Goal: Task Accomplishment & Management: Understand process/instructions

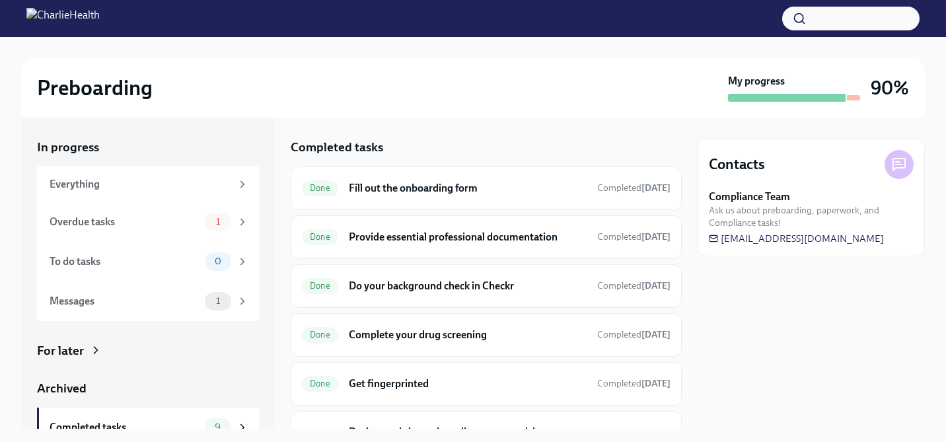
scroll to position [260, 0]
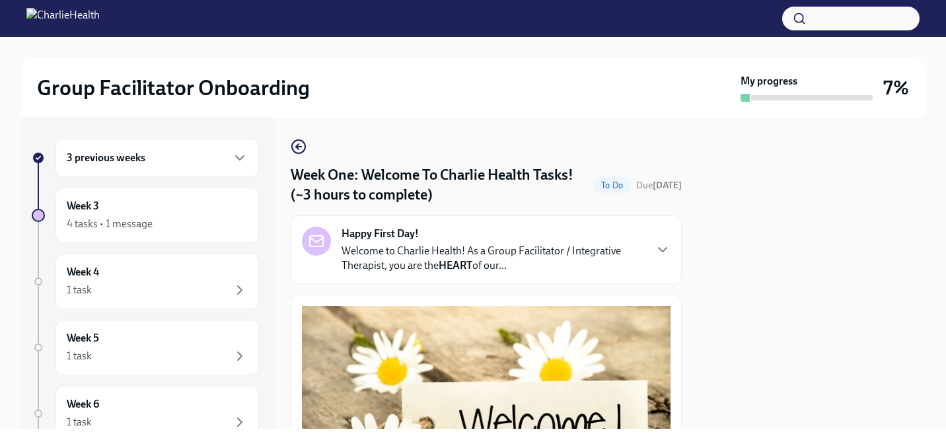
click at [192, 156] on div "3 previous weeks" at bounding box center [157, 158] width 181 height 16
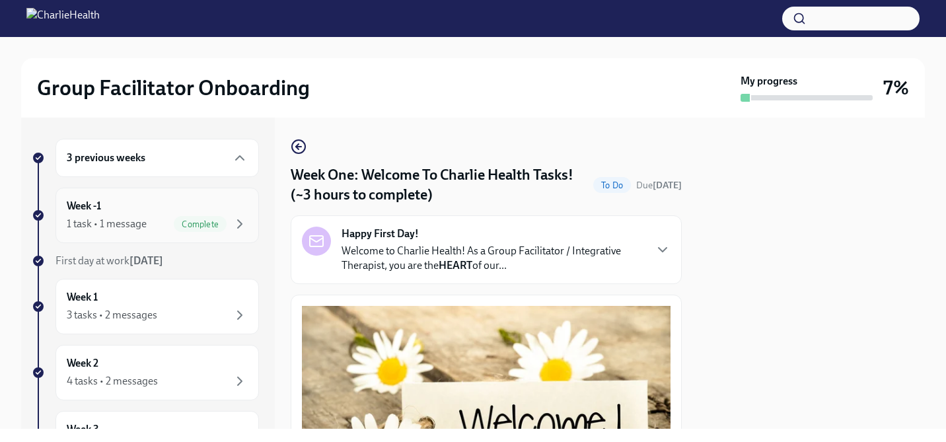
click at [176, 208] on div "Week -1 1 task • 1 message Complete" at bounding box center [157, 215] width 181 height 33
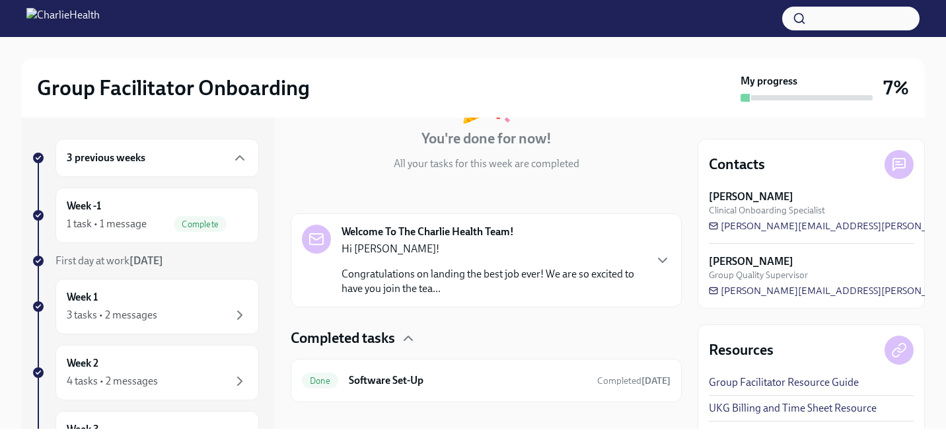
scroll to position [138, 0]
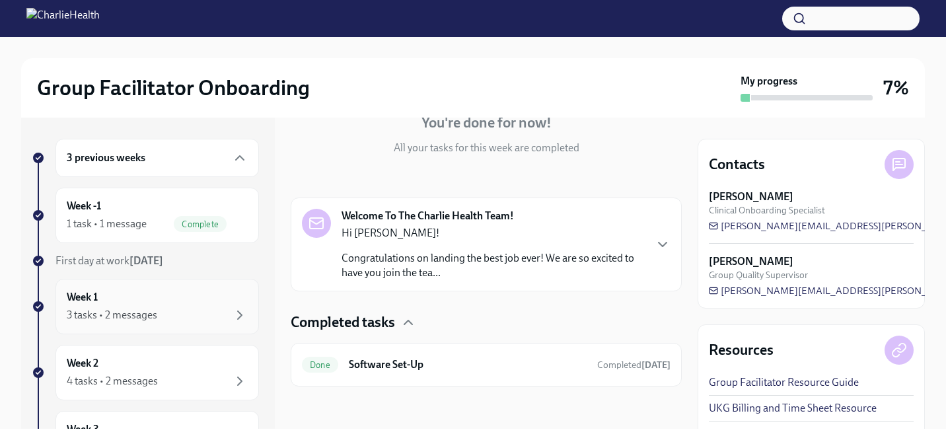
click at [150, 303] on div "Week 1 3 tasks • 2 messages" at bounding box center [157, 306] width 181 height 33
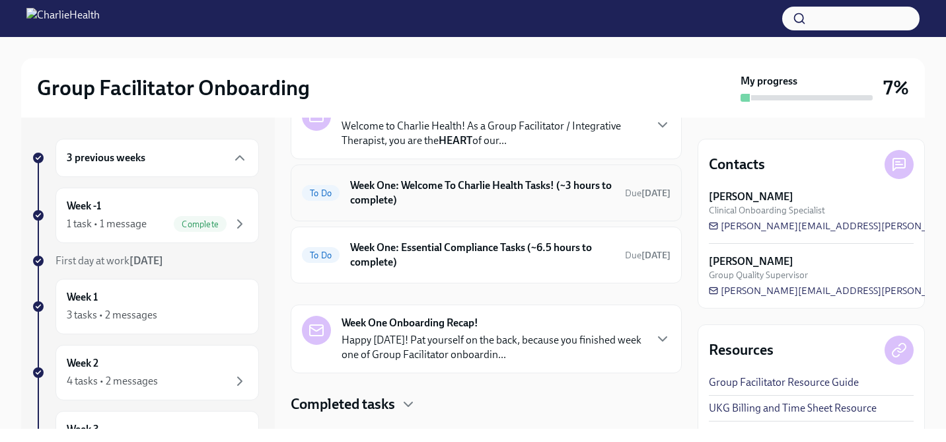
scroll to position [116, 0]
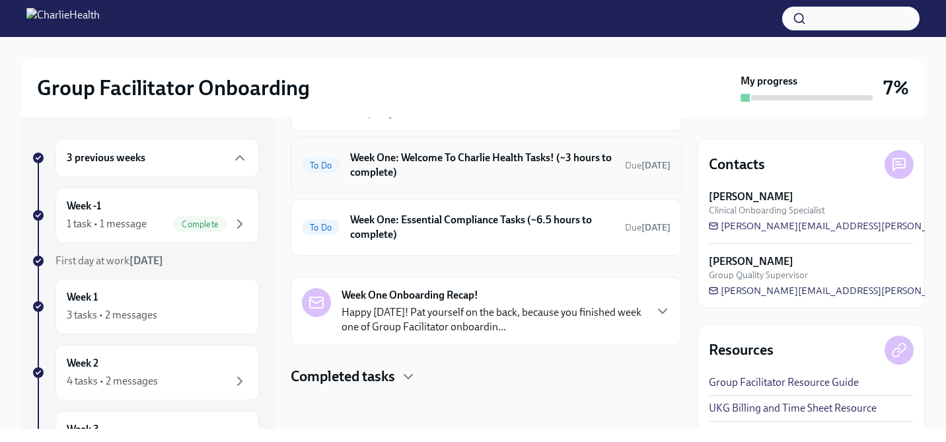
click at [550, 169] on h6 "Week One: Welcome To Charlie Health Tasks! (~3 hours to complete)" at bounding box center [482, 165] width 264 height 29
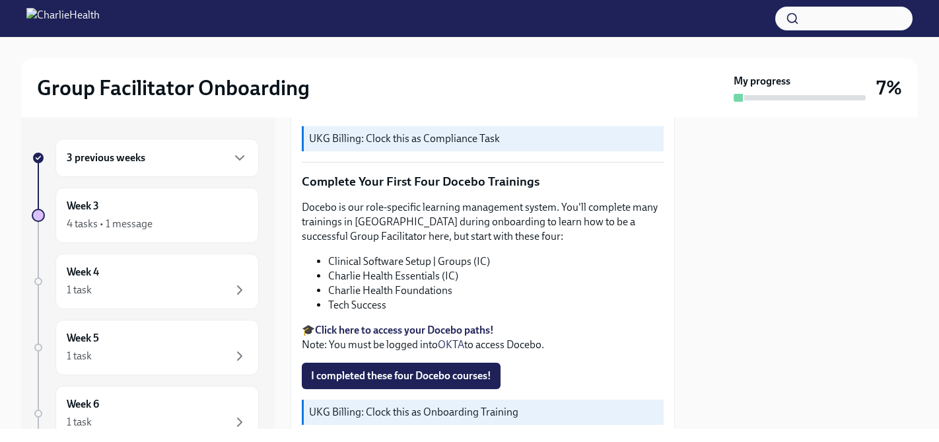
scroll to position [1657, 0]
